Goal: Information Seeking & Learning: Learn about a topic

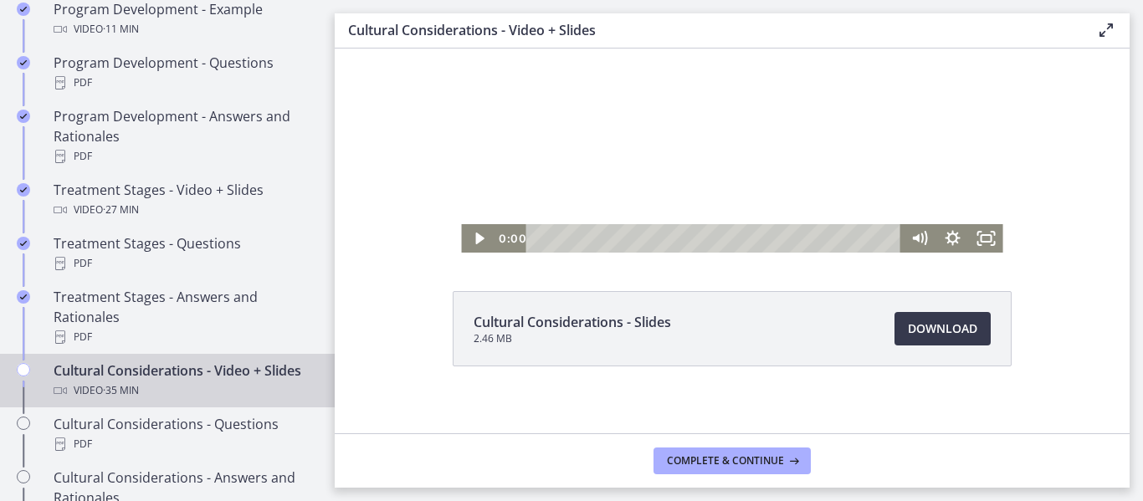
scroll to position [114, 0]
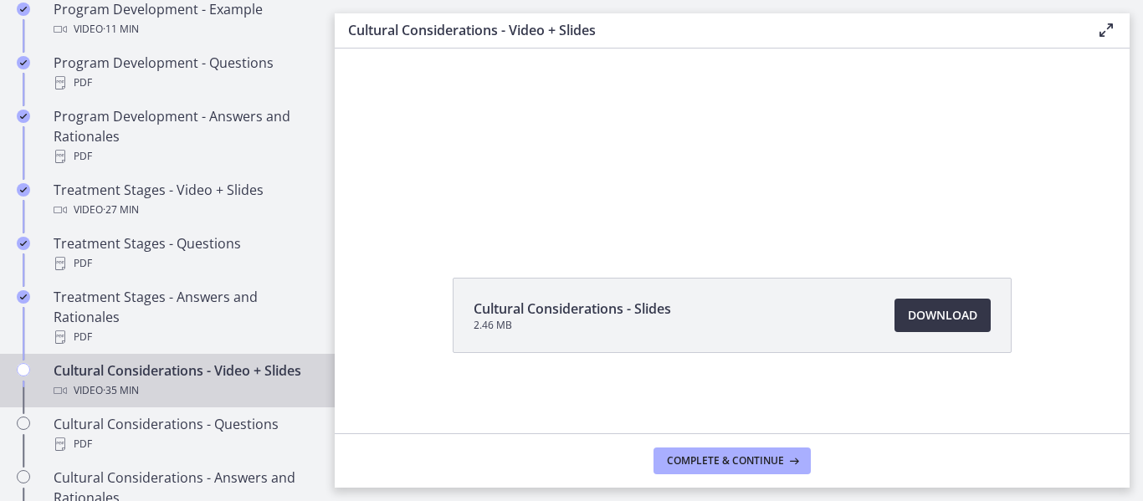
click at [919, 319] on span "Download Opens in a new window" at bounding box center [942, 315] width 69 height 20
click at [718, 453] on button "Complete & continue" at bounding box center [731, 461] width 157 height 27
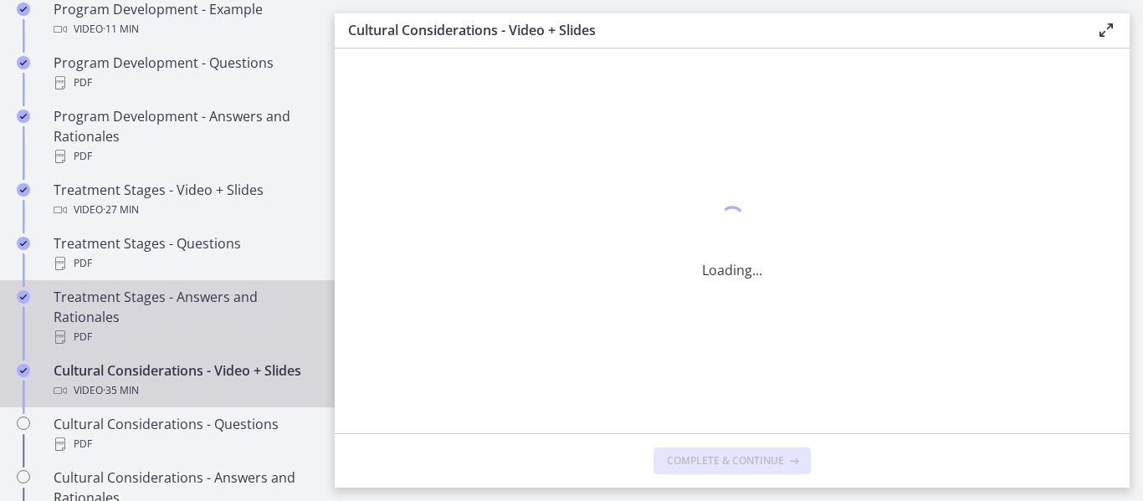
scroll to position [0, 0]
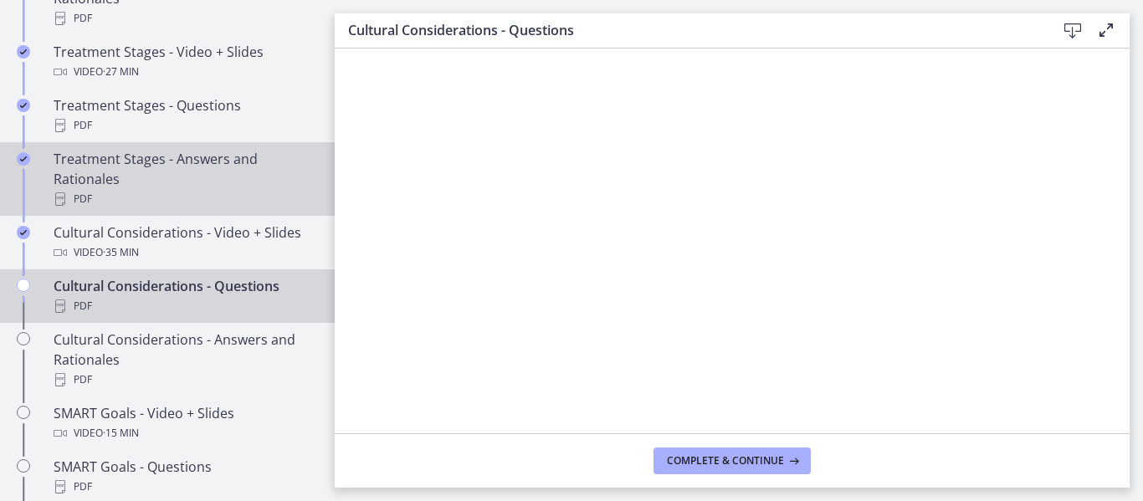
scroll to position [1114, 0]
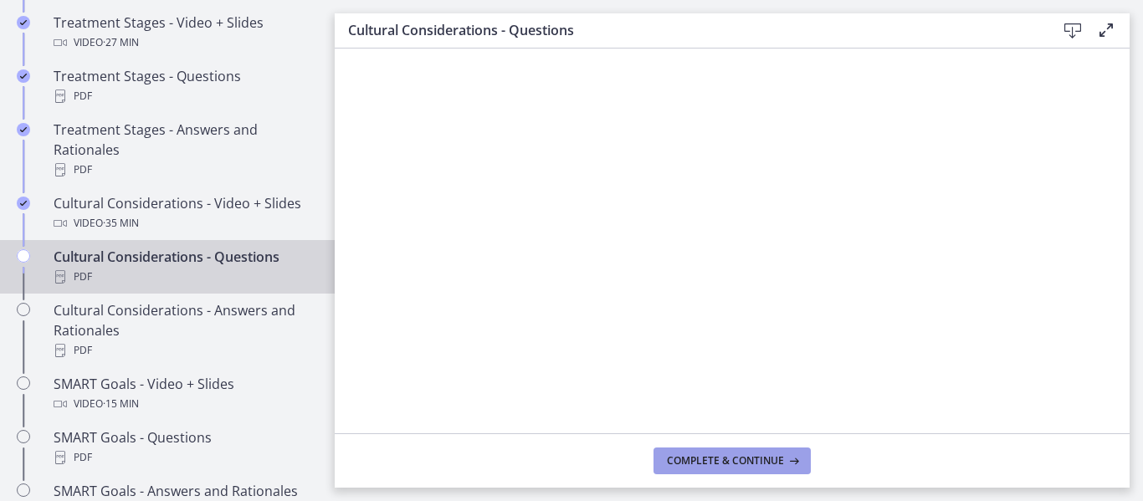
click at [714, 458] on span "Complete & continue" at bounding box center [725, 460] width 117 height 13
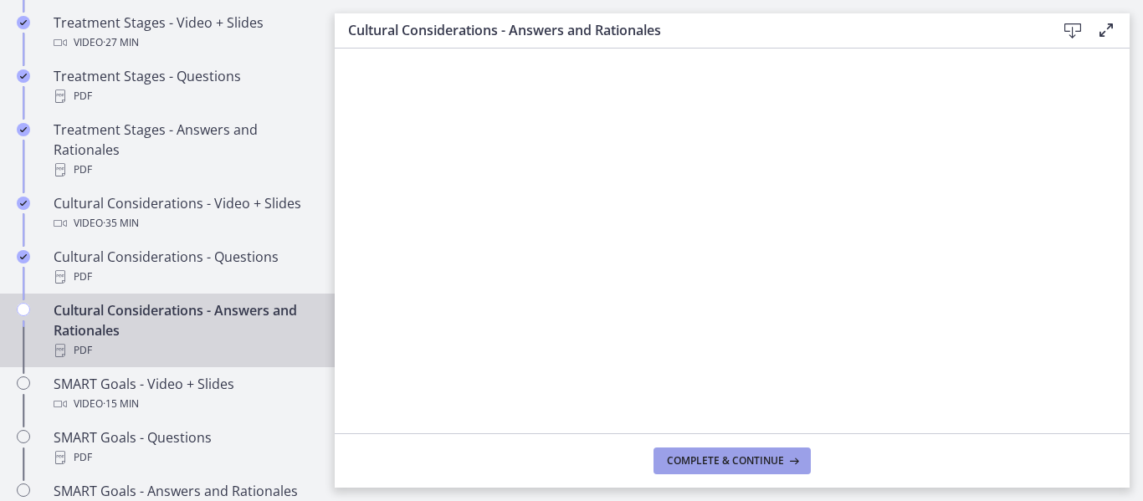
click at [706, 458] on span "Complete & continue" at bounding box center [725, 460] width 117 height 13
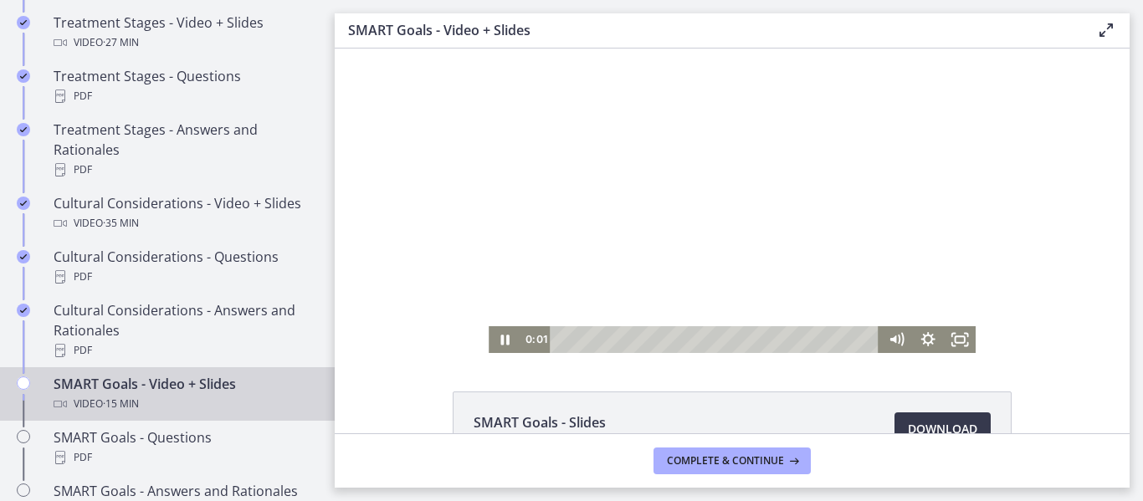
click at [698, 217] on div at bounding box center [732, 201] width 487 height 305
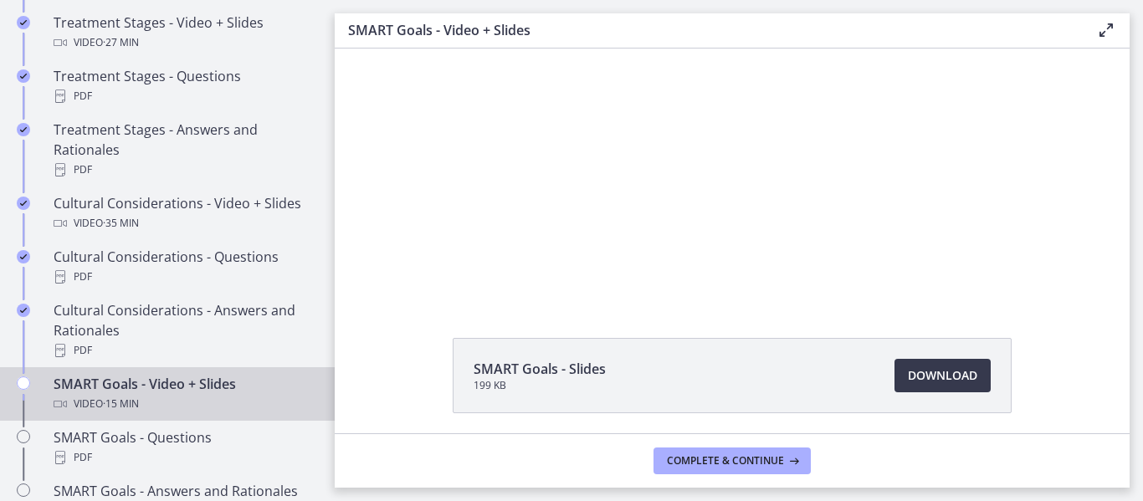
scroll to position [84, 0]
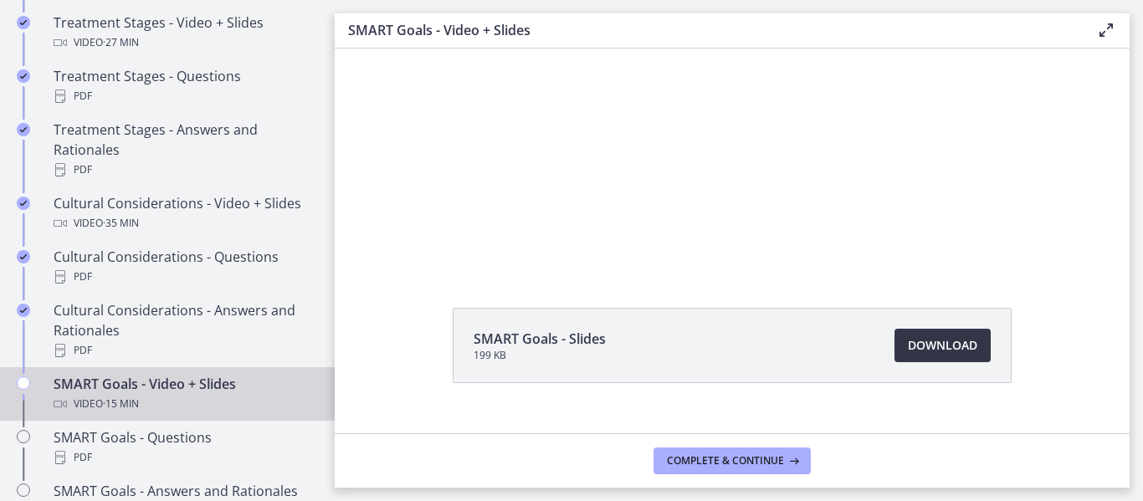
click at [910, 347] on span "Download Opens in a new window" at bounding box center [942, 345] width 69 height 20
click at [725, 454] on span "Complete & continue" at bounding box center [725, 460] width 117 height 13
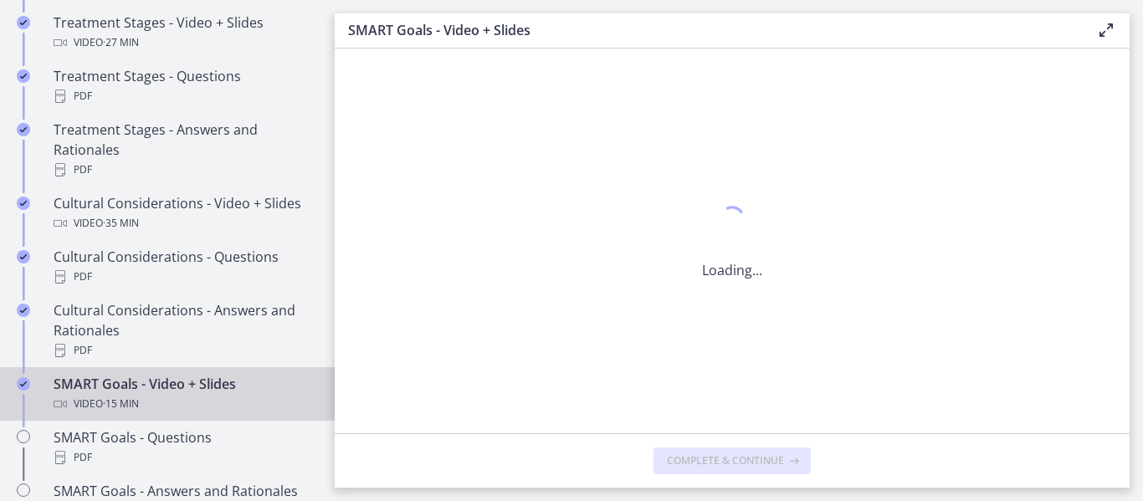
scroll to position [0, 0]
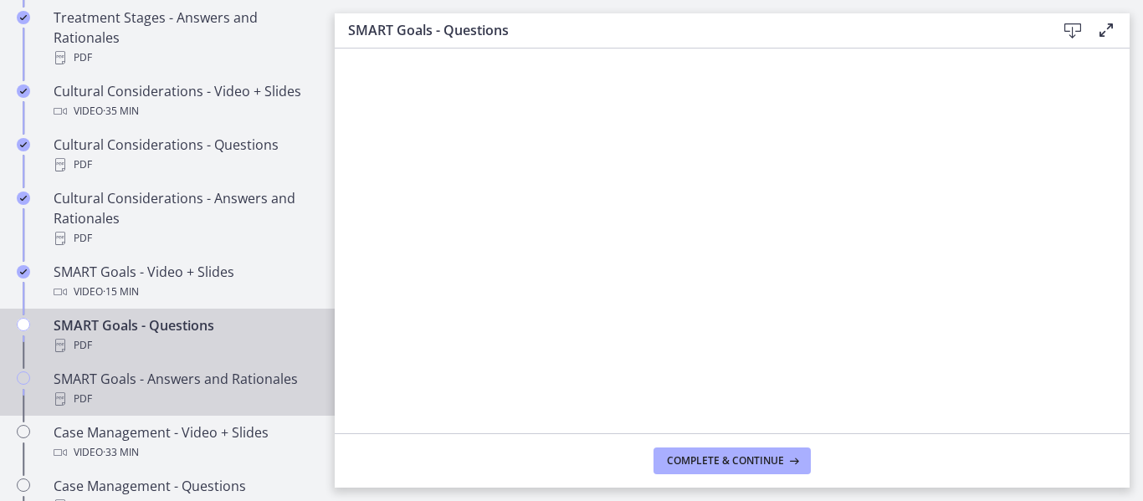
scroll to position [1282, 0]
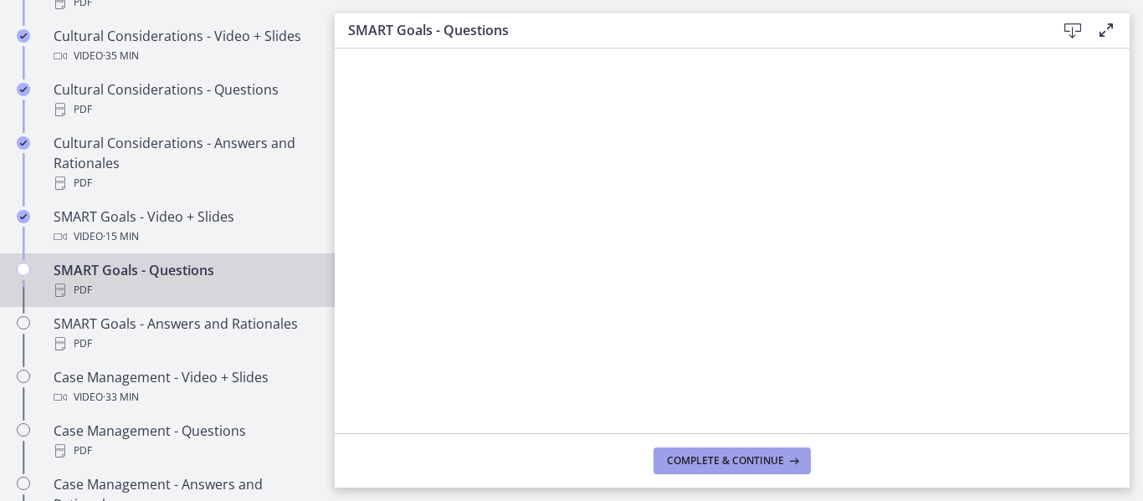
click at [699, 460] on span "Complete & continue" at bounding box center [725, 460] width 117 height 13
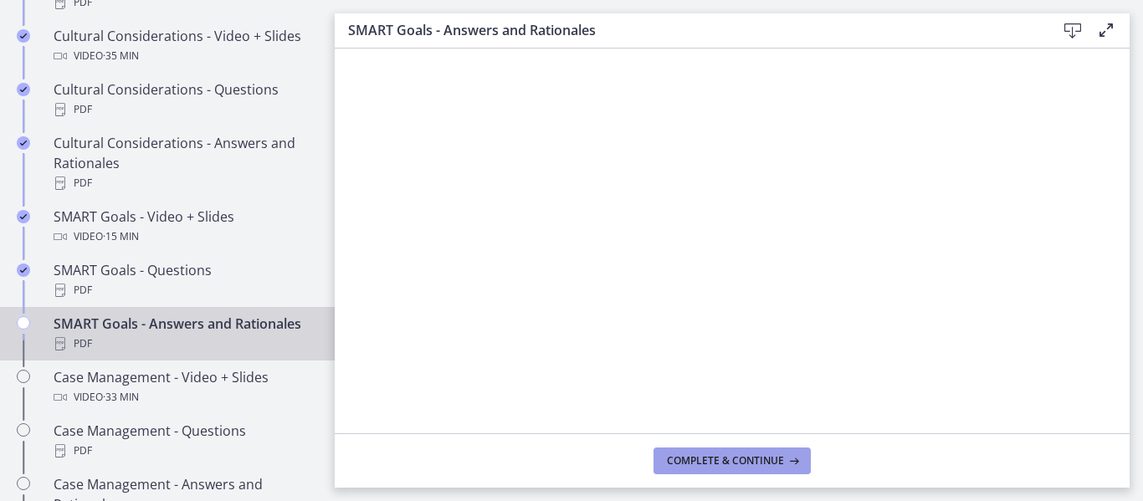
click at [721, 453] on button "Complete & continue" at bounding box center [731, 461] width 157 height 27
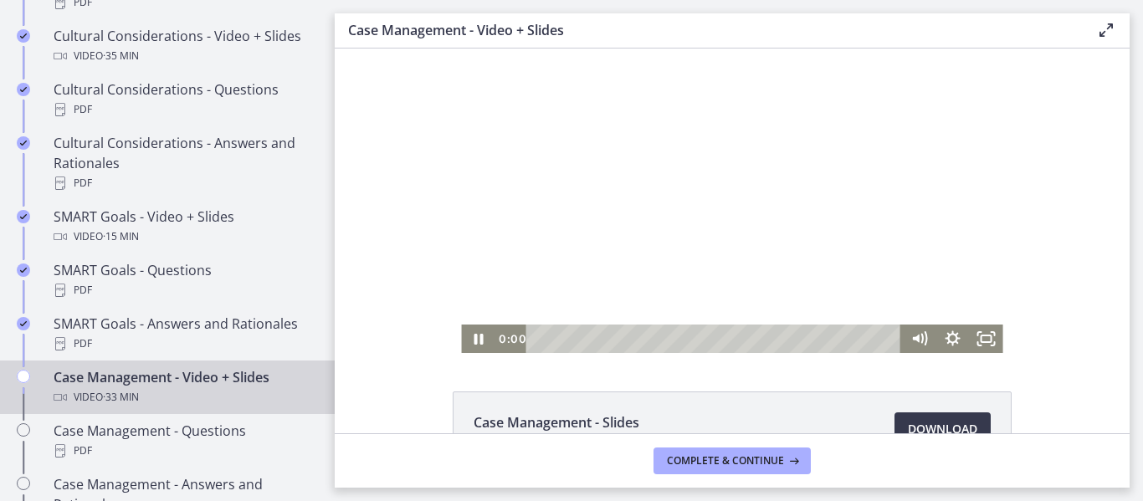
click at [675, 238] on div at bounding box center [731, 201] width 541 height 305
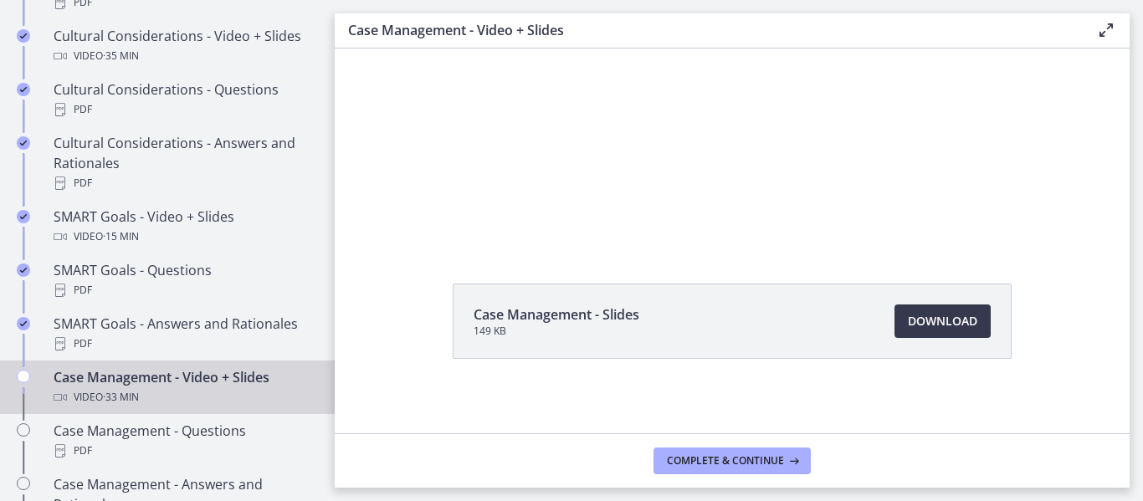
scroll to position [114, 0]
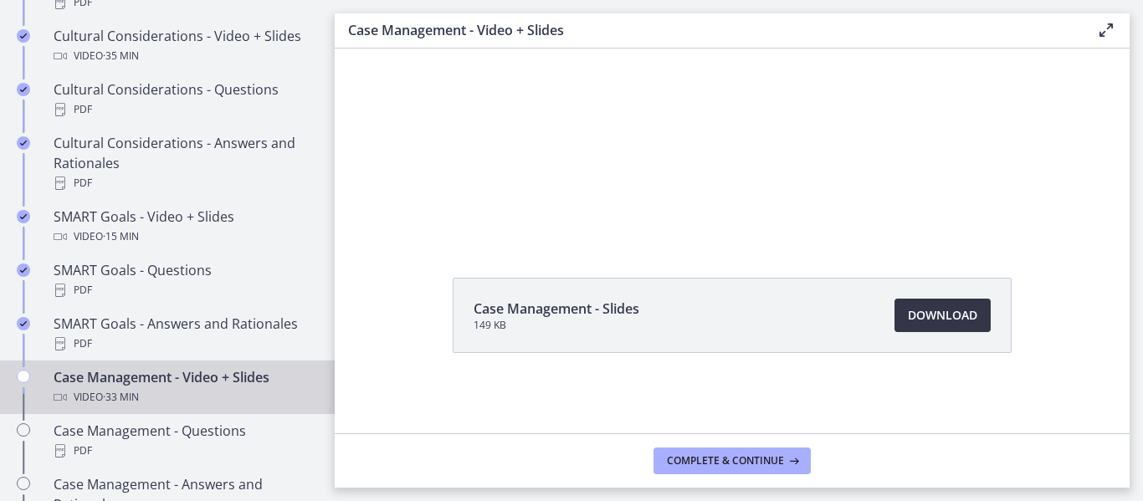
click at [936, 315] on span "Download Opens in a new window" at bounding box center [942, 315] width 69 height 20
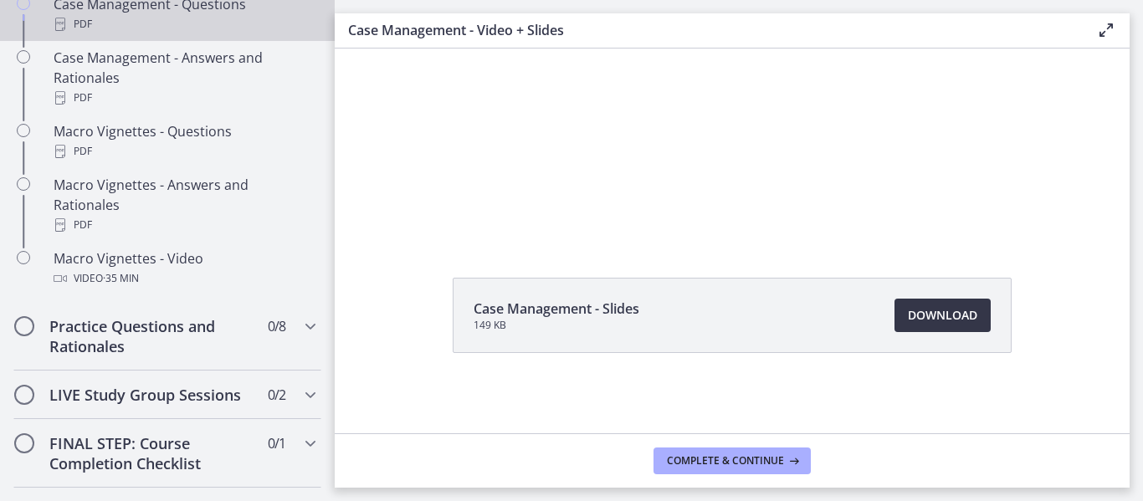
scroll to position [1616, 0]
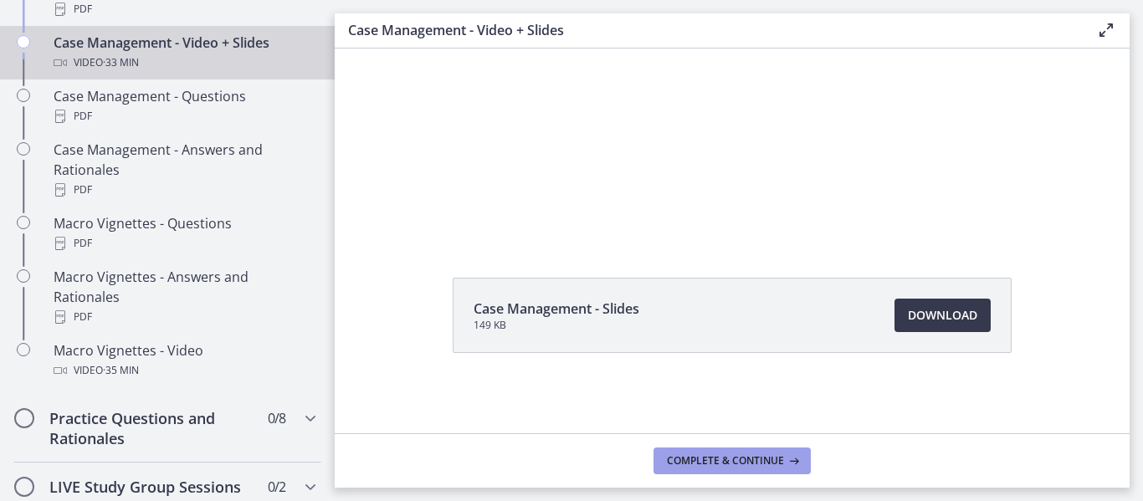
click at [736, 463] on span "Complete & continue" at bounding box center [725, 460] width 117 height 13
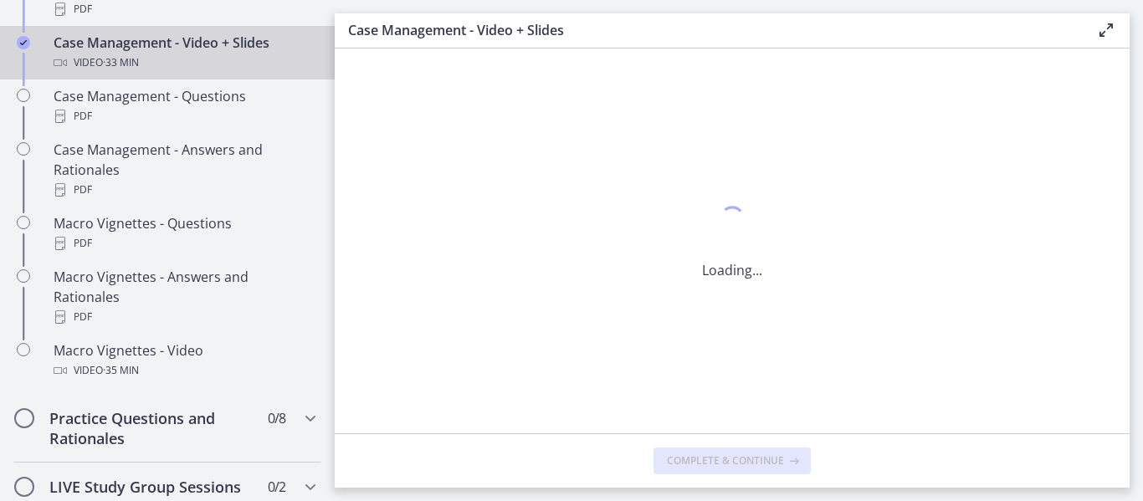
scroll to position [0, 0]
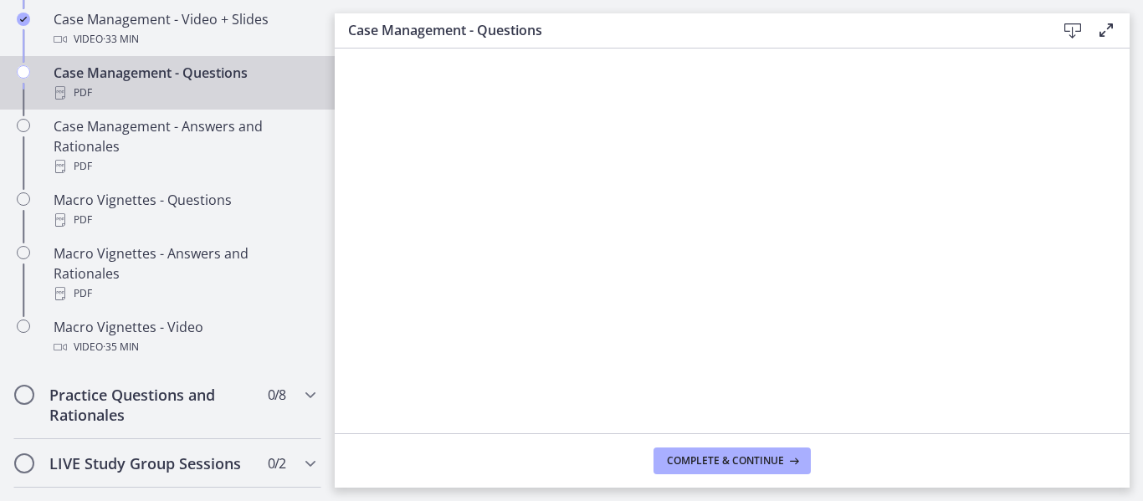
scroll to position [1616, 0]
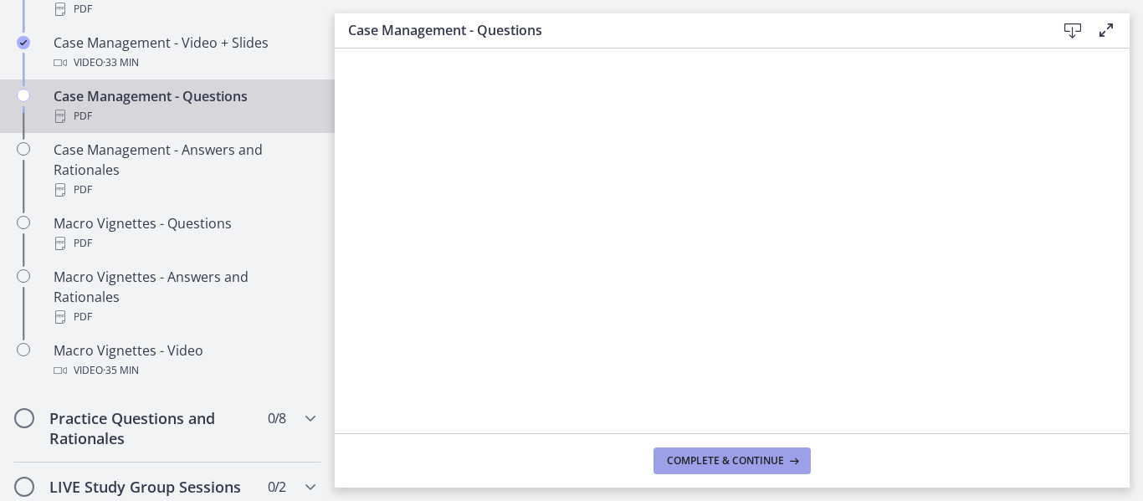
click at [703, 456] on span "Complete & continue" at bounding box center [725, 460] width 117 height 13
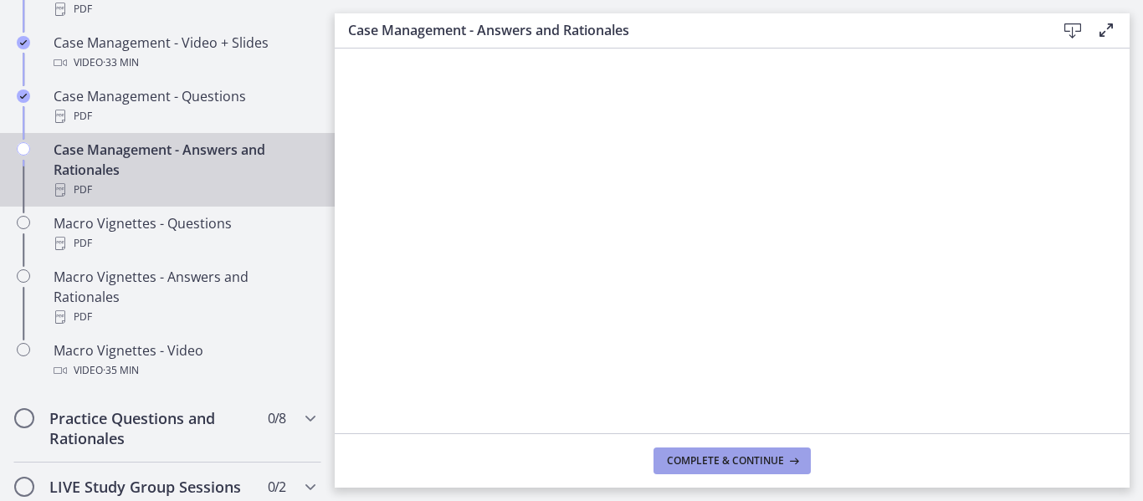
click at [714, 456] on span "Complete & continue" at bounding box center [725, 460] width 117 height 13
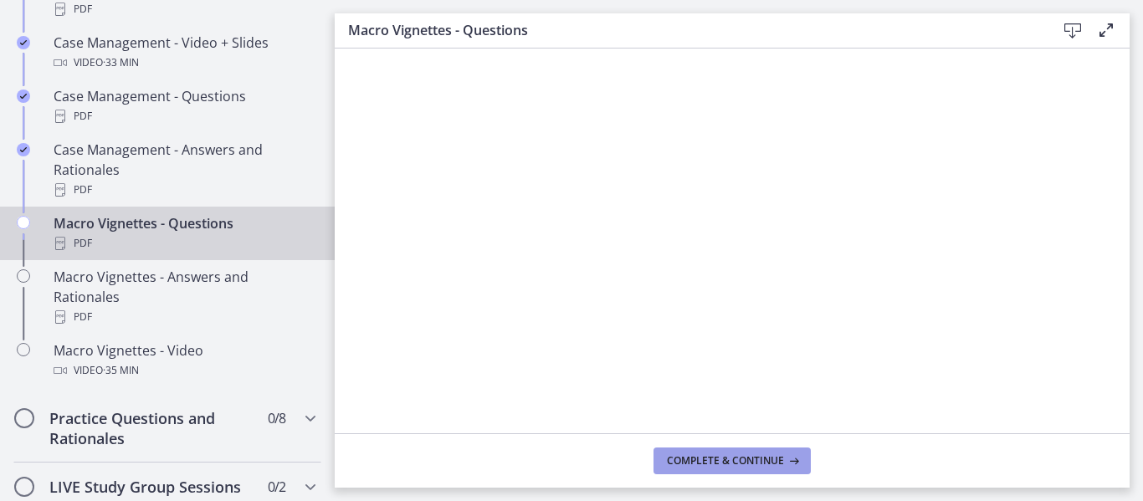
click at [704, 453] on button "Complete & continue" at bounding box center [731, 461] width 157 height 27
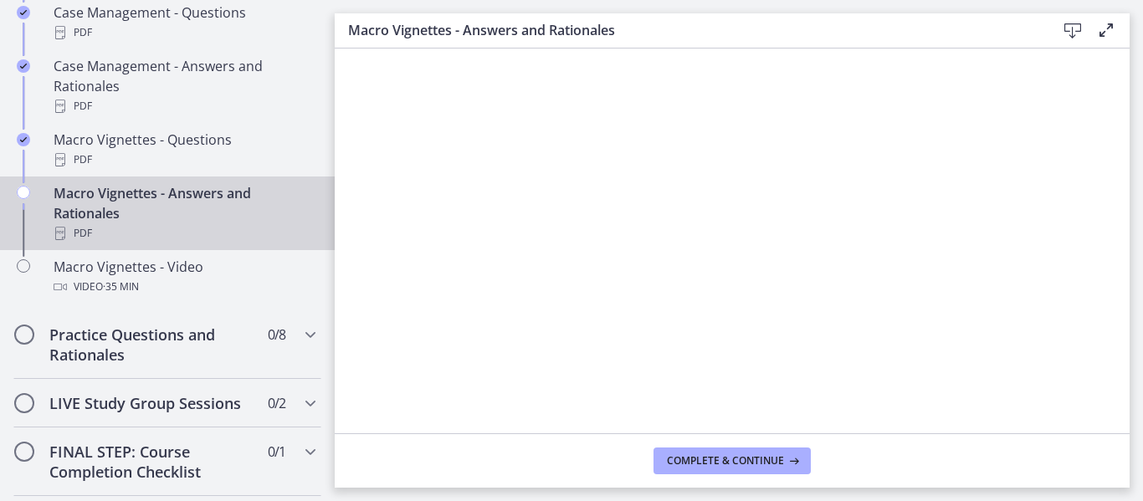
scroll to position [1867, 0]
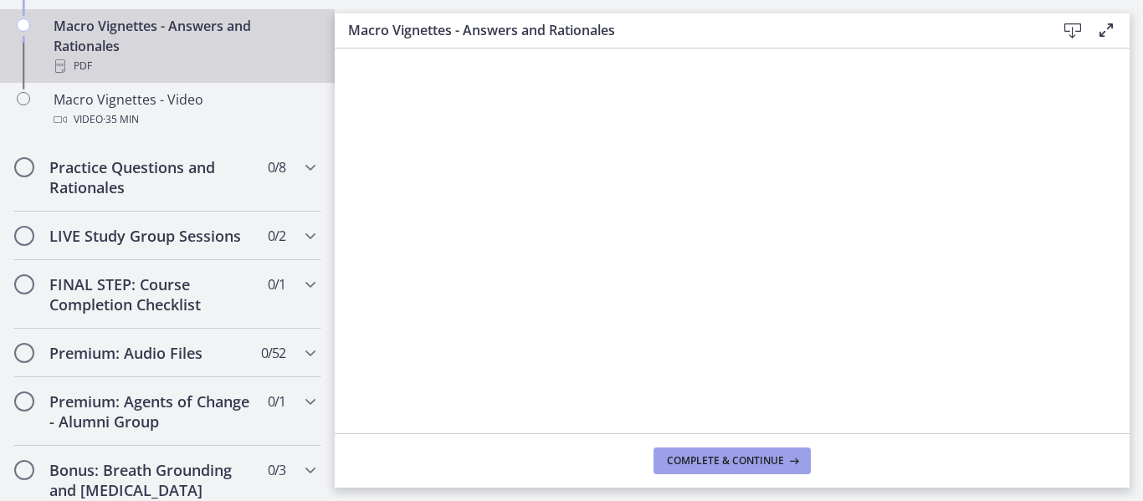
click at [704, 456] on span "Complete & continue" at bounding box center [725, 460] width 117 height 13
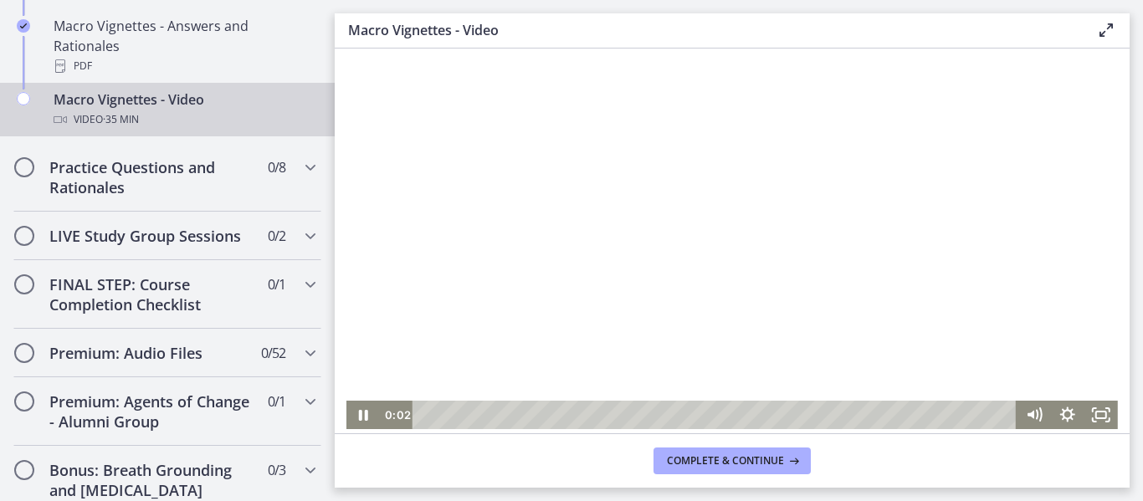
click at [624, 258] on div at bounding box center [731, 239] width 771 height 381
click at [647, 317] on div at bounding box center [731, 238] width 771 height 381
drag, startPoint x: 430, startPoint y: 413, endPoint x: 472, endPoint y: 416, distance: 41.9
click at [472, 416] on div "Playbar" at bounding box center [473, 413] width 9 height 9
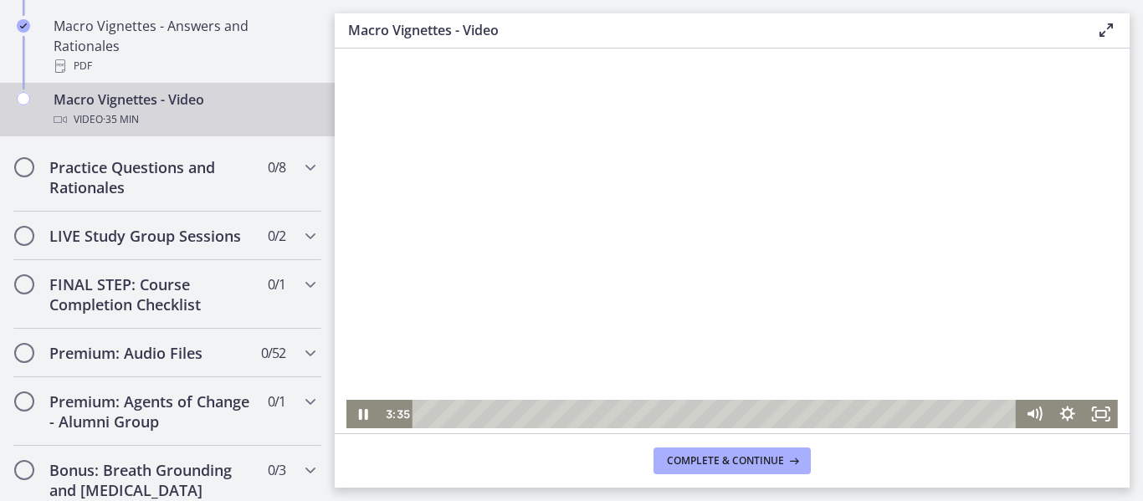
click at [618, 299] on div at bounding box center [731, 238] width 771 height 381
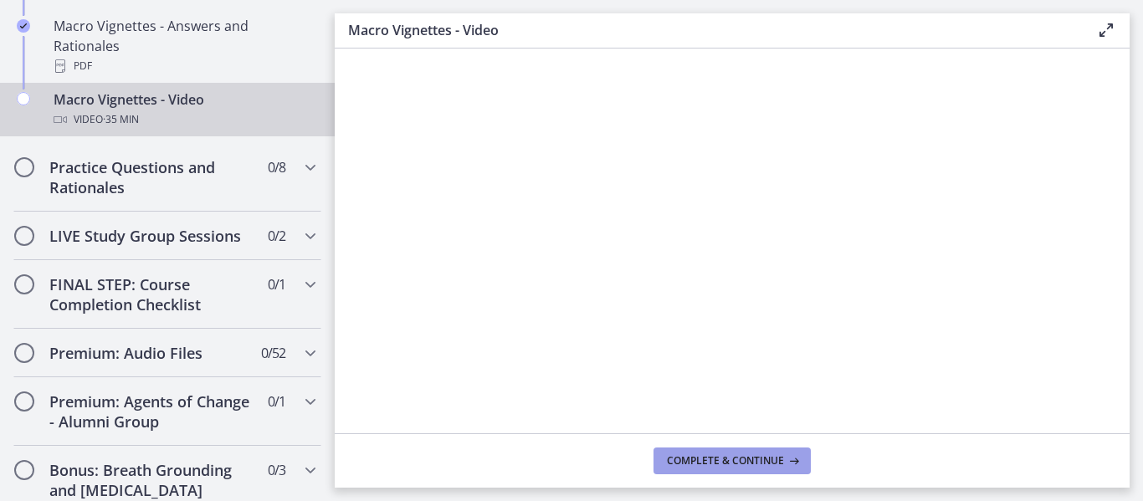
click at [756, 462] on span "Complete & continue" at bounding box center [725, 460] width 117 height 13
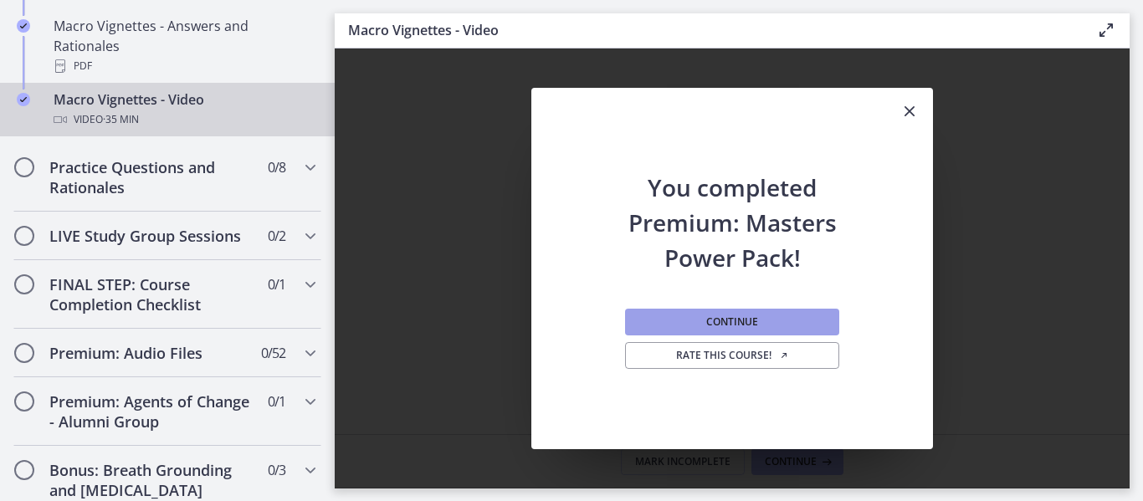
click at [713, 313] on button "Continue" at bounding box center [732, 322] width 214 height 27
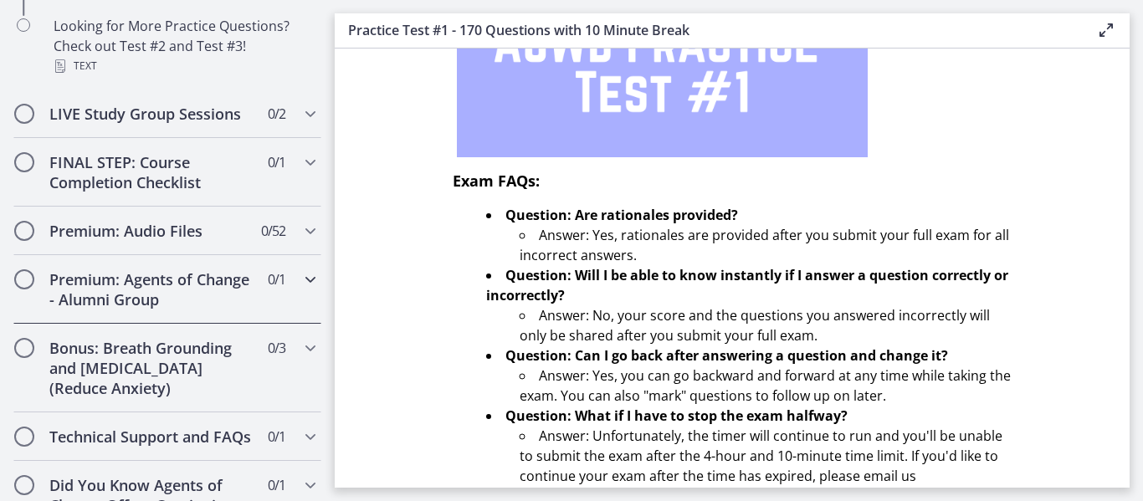
scroll to position [1449, 0]
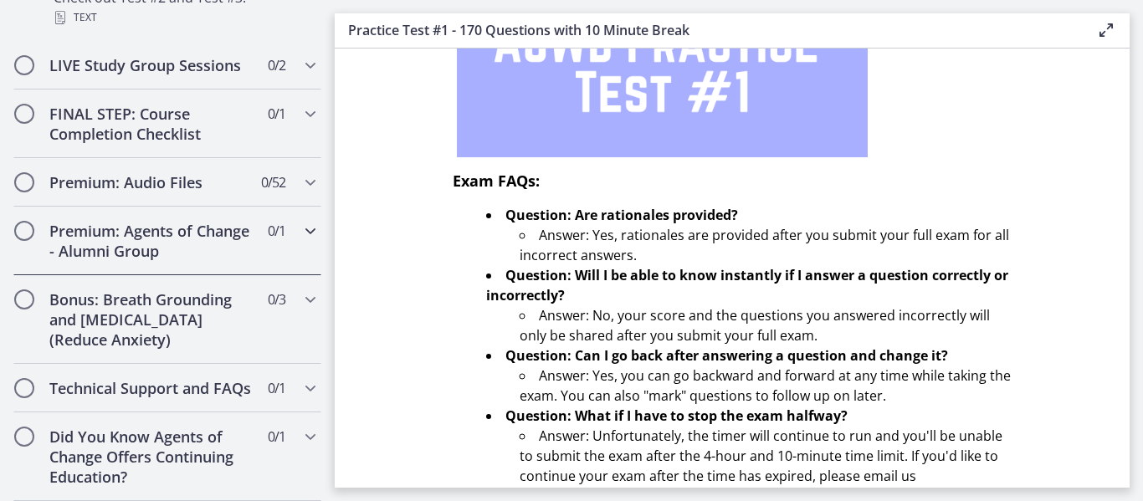
click at [302, 221] on icon "Chapters" at bounding box center [310, 231] width 20 height 20
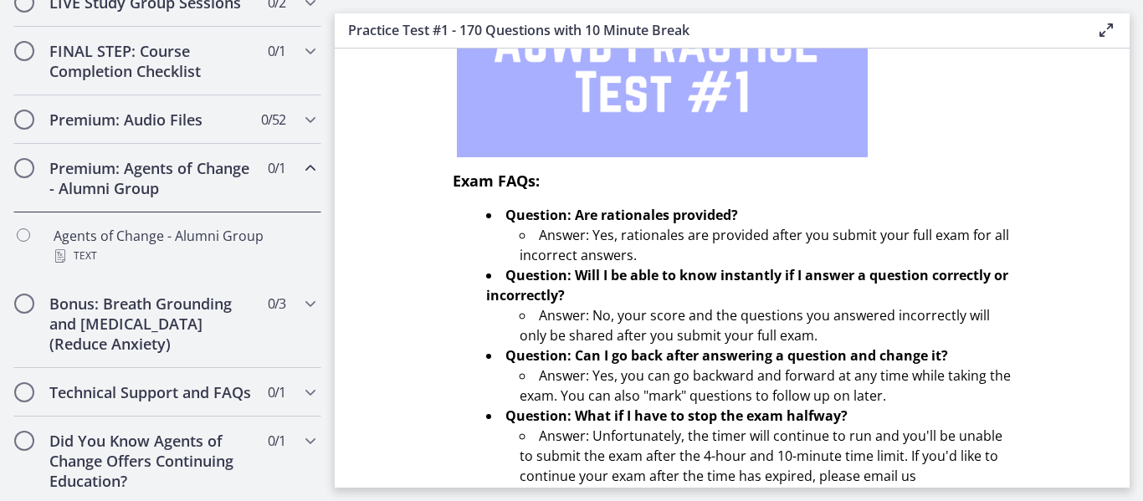
click at [302, 202] on div "Premium: Agents of Change - Alumni Group 0 / 1 Completed" at bounding box center [167, 178] width 308 height 69
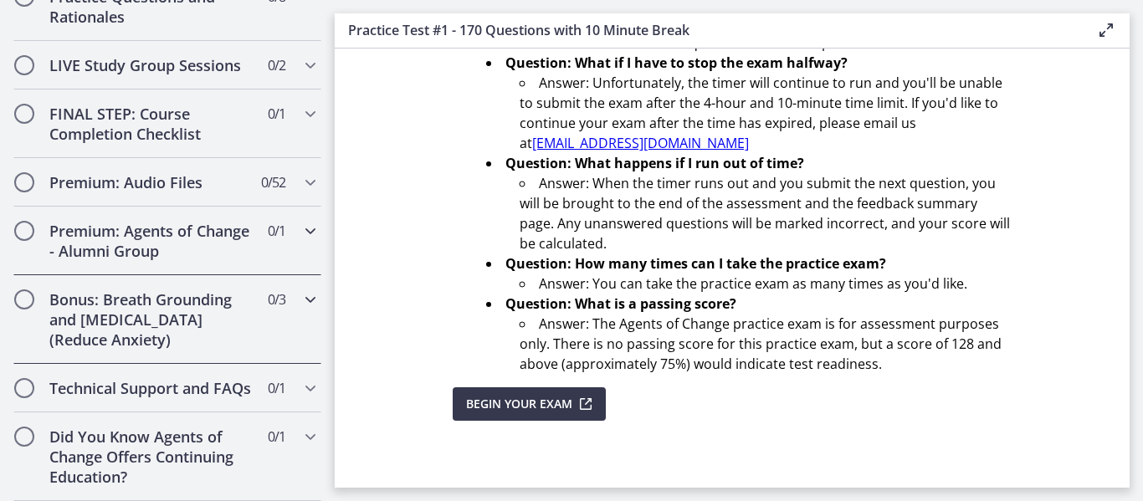
scroll to position [947, 0]
